Goal: Task Accomplishment & Management: Use online tool/utility

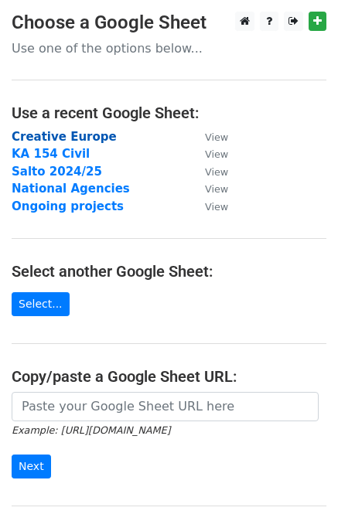
click at [51, 134] on strong "Creative Europe" at bounding box center [64, 137] width 105 height 14
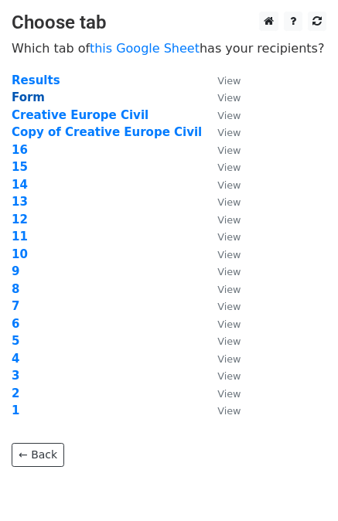
click at [28, 98] on strong "Form" at bounding box center [28, 97] width 33 height 14
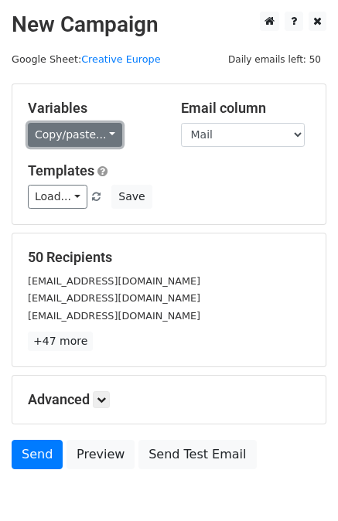
click at [85, 129] on link "Copy/paste..." at bounding box center [75, 135] width 94 height 24
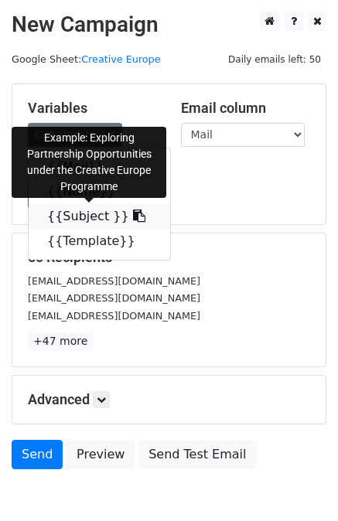
click at [56, 222] on link "{{Subject }}" at bounding box center [99, 216] width 141 height 25
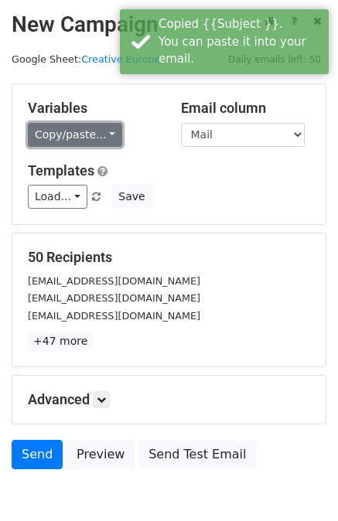
click at [103, 124] on link "Copy/paste..." at bounding box center [75, 135] width 94 height 24
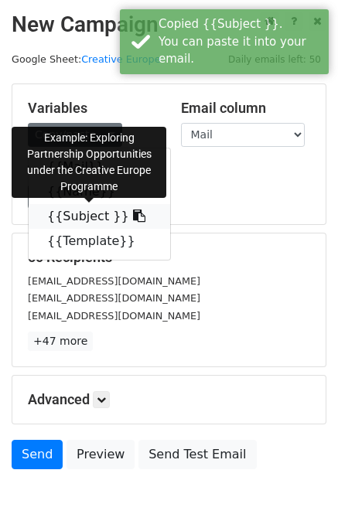
click at [61, 221] on link "{{Subject }}" at bounding box center [99, 216] width 141 height 25
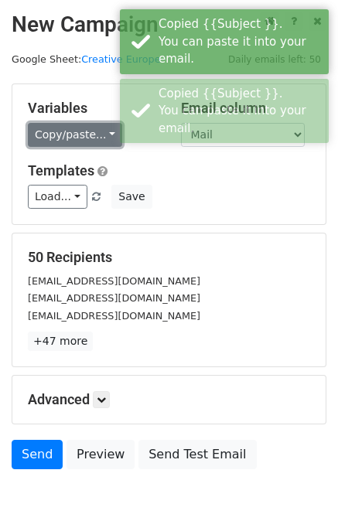
click at [93, 139] on link "Copy/paste..." at bounding box center [75, 135] width 94 height 24
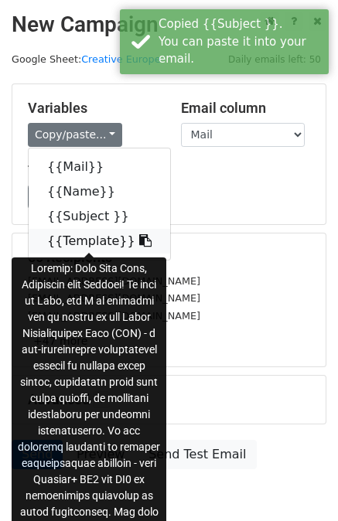
click at [81, 240] on link "{{Template}}" at bounding box center [99, 241] width 141 height 25
